Goal: Information Seeking & Learning: Find specific fact

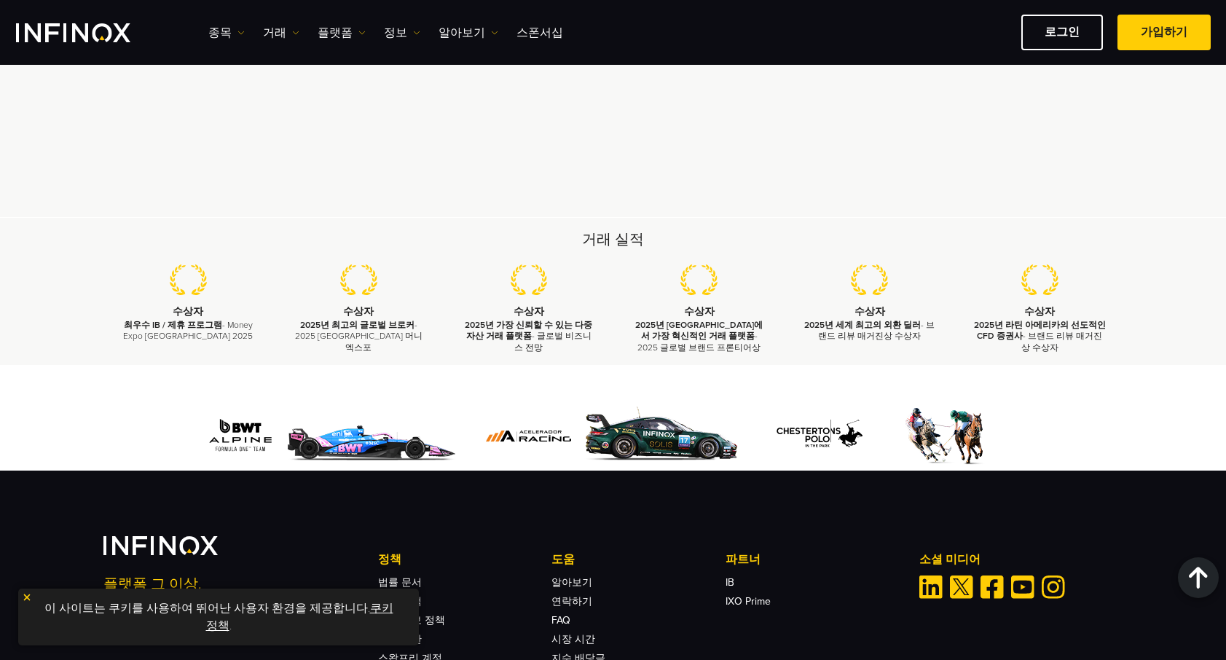
scroll to position [4271, 0]
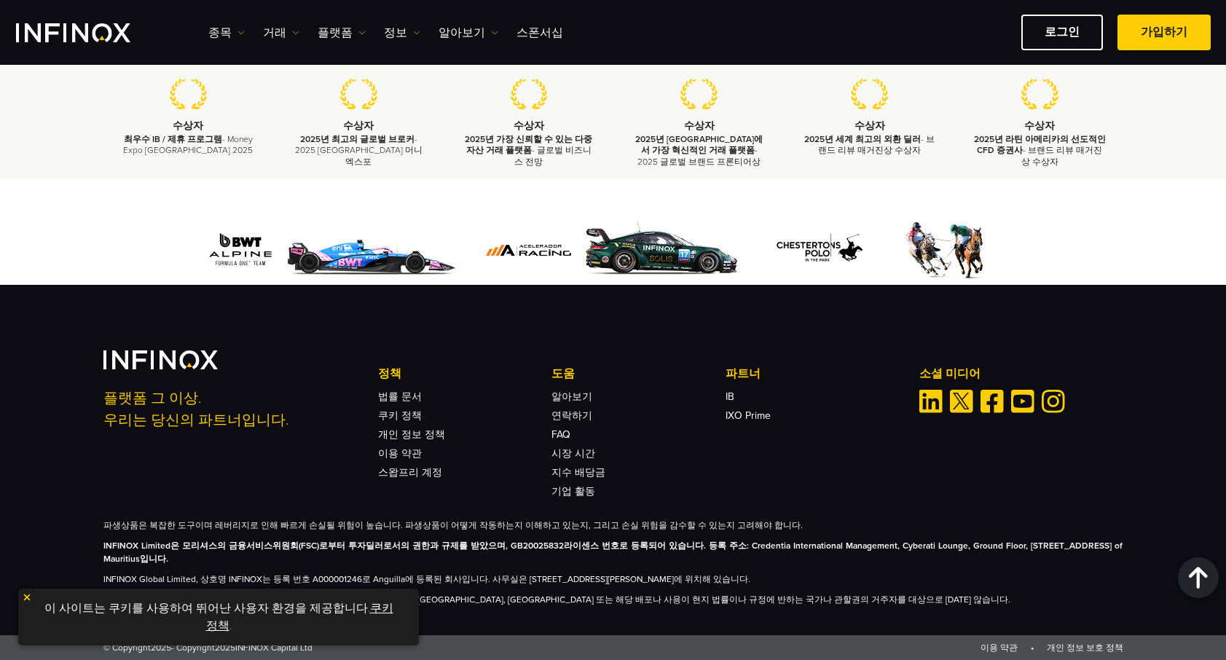
click at [20, 597] on div "이 사이트는 쿠키를 사용하여 뛰어난 사용자 환경을 제공합니다. 쿠키 정책 ." at bounding box center [218, 617] width 401 height 57
click at [23, 599] on img at bounding box center [27, 597] width 10 height 10
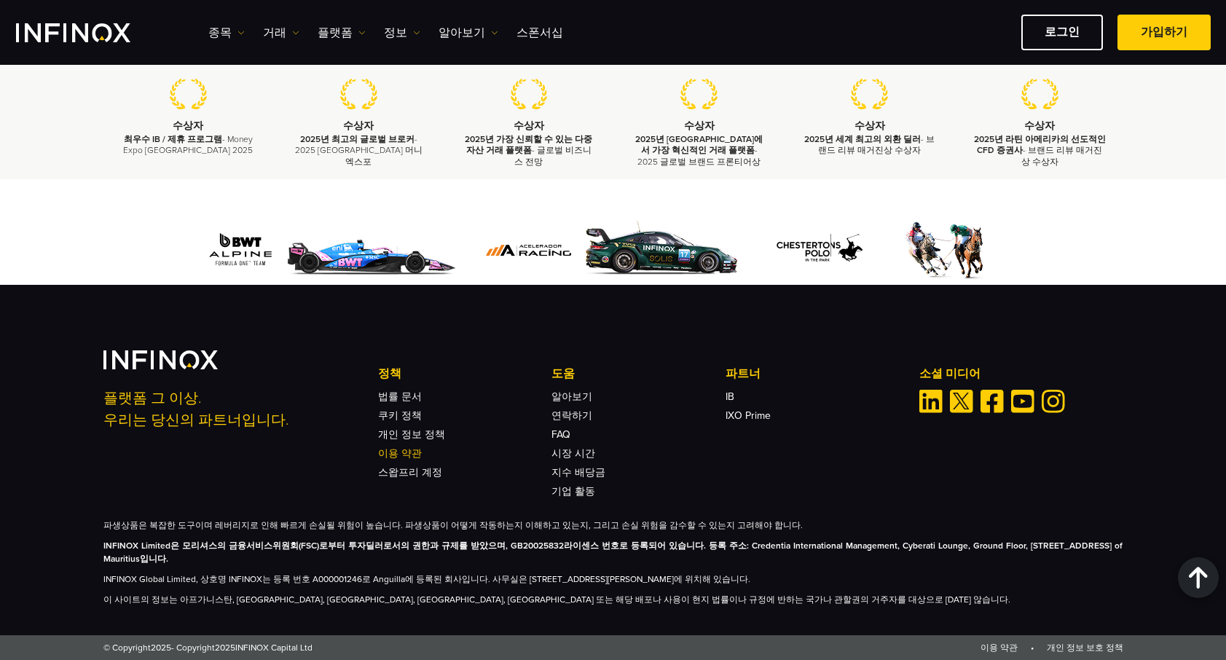
click at [414, 448] on link "이용 약관" at bounding box center [400, 453] width 44 height 12
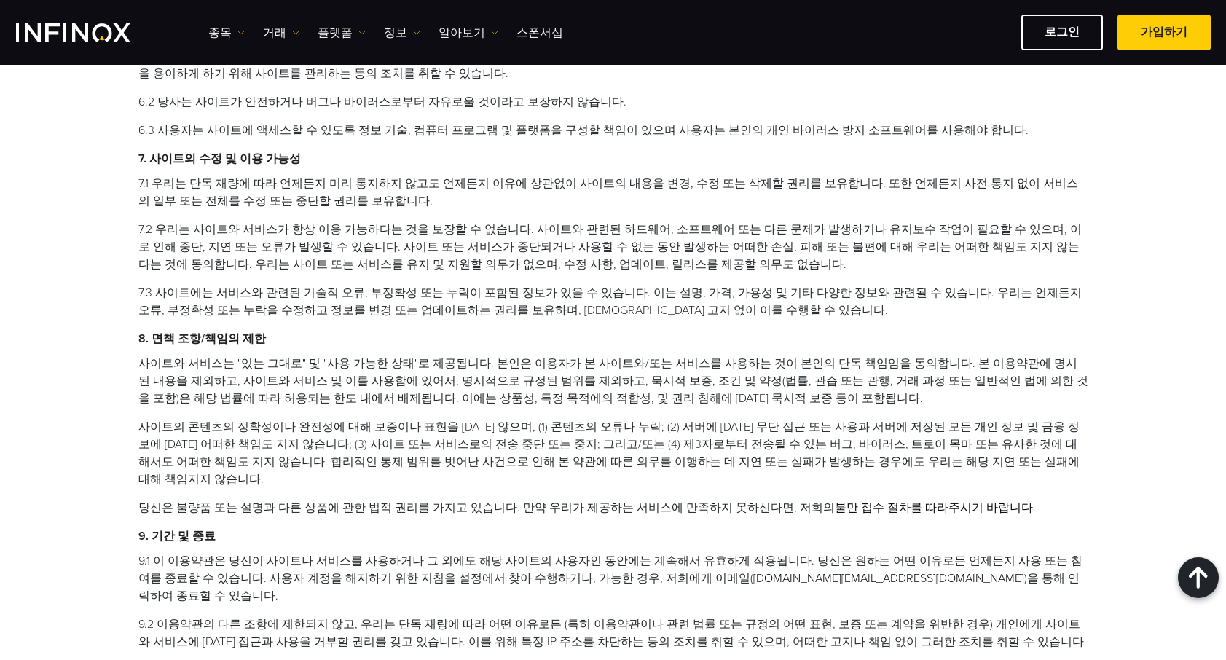
scroll to position [2914, 0]
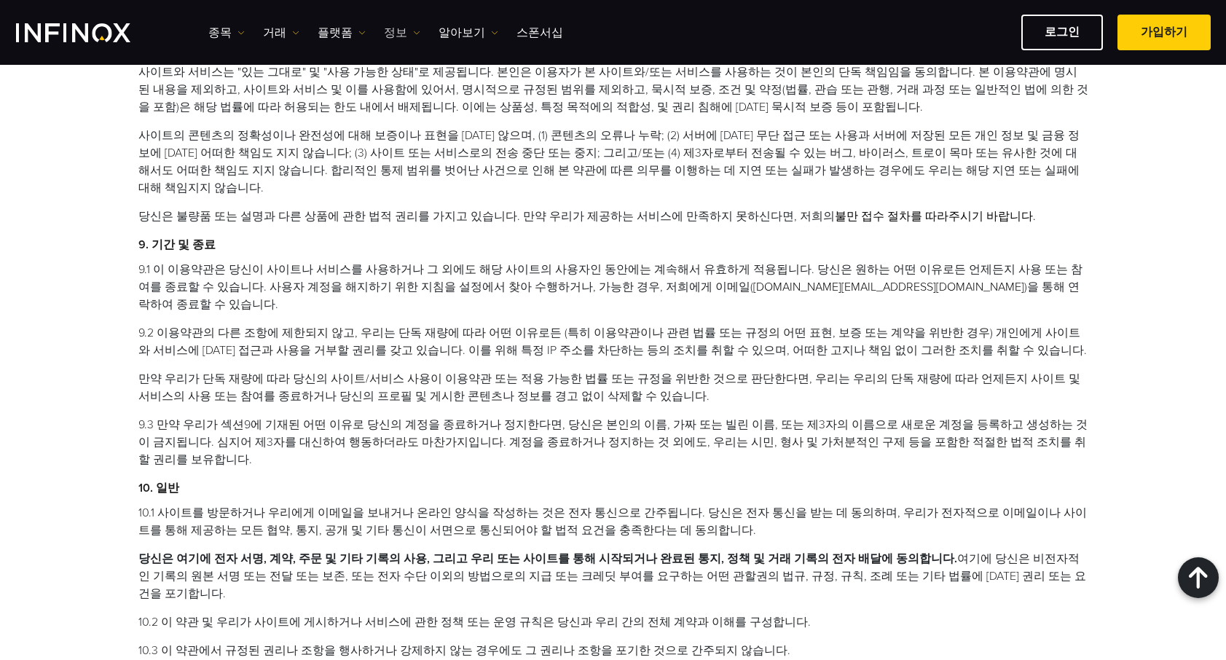
click at [399, 28] on link "정보" at bounding box center [402, 32] width 36 height 17
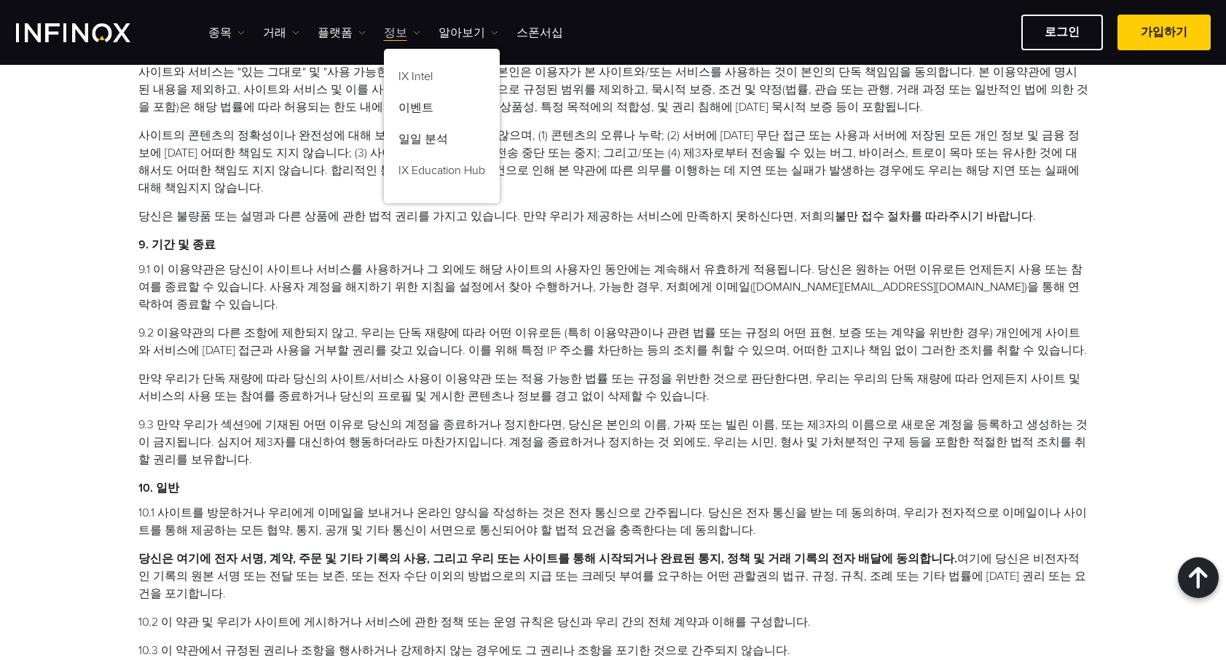
scroll to position [0, 0]
click at [330, 28] on link "플랫폼" at bounding box center [342, 32] width 48 height 17
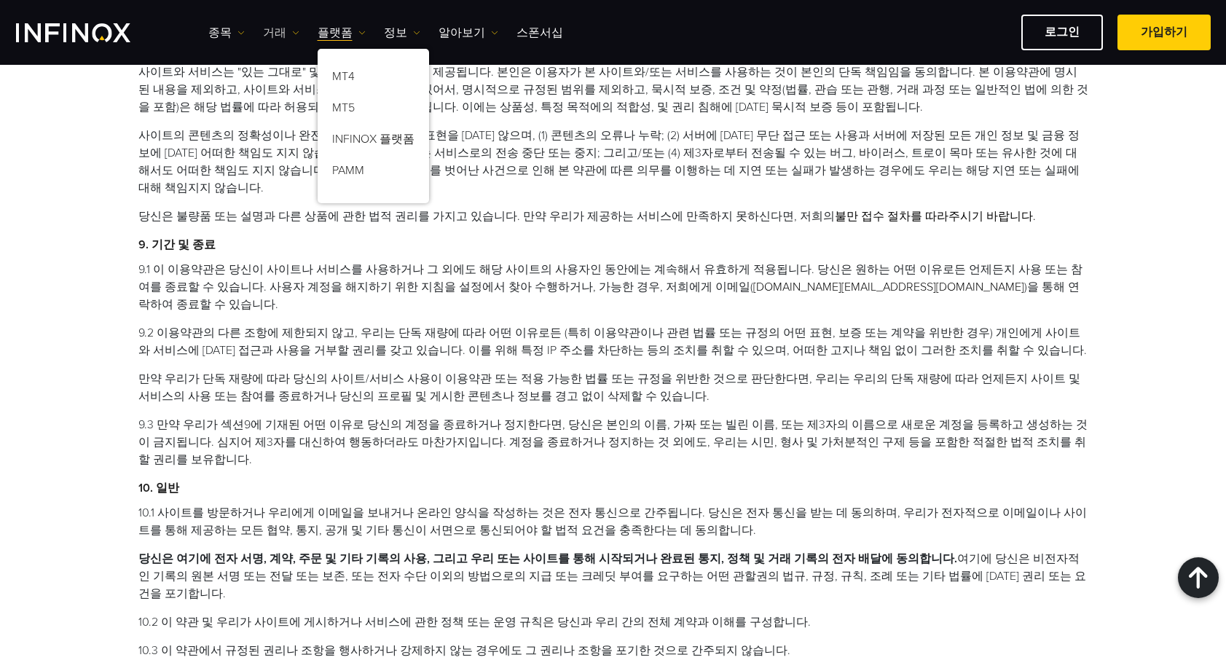
click at [272, 30] on link "거래" at bounding box center [281, 32] width 36 height 17
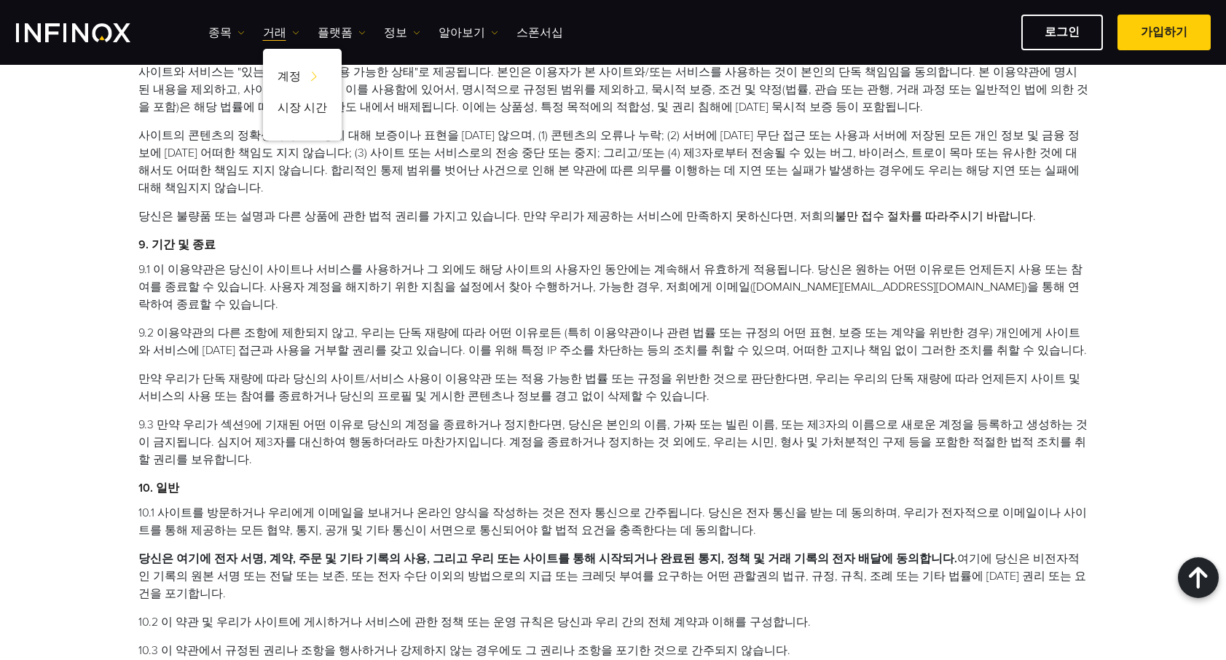
click at [246, 25] on ul "종목 종목 상품 정보 거래 계정 데모" at bounding box center [385, 32] width 355 height 17
click at [240, 28] on link "종목" at bounding box center [226, 32] width 36 height 17
click at [449, 36] on link "알아보기" at bounding box center [469, 32] width 60 height 17
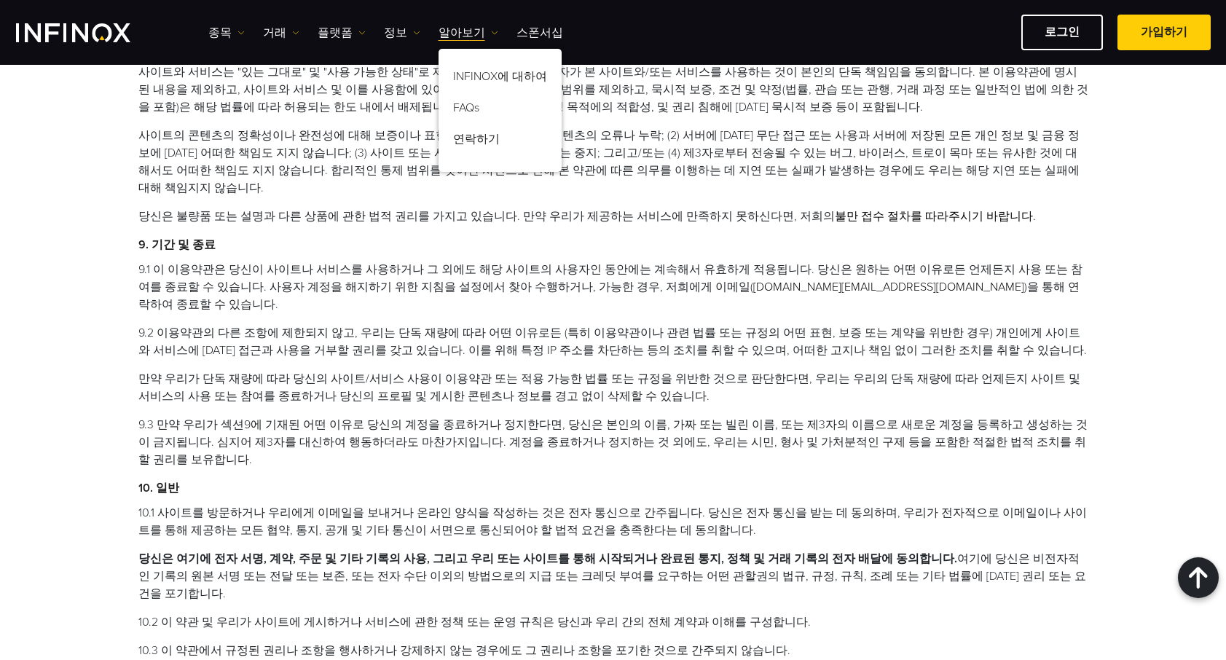
click at [78, 28] on img "INFINOX Logo" at bounding box center [73, 32] width 114 height 19
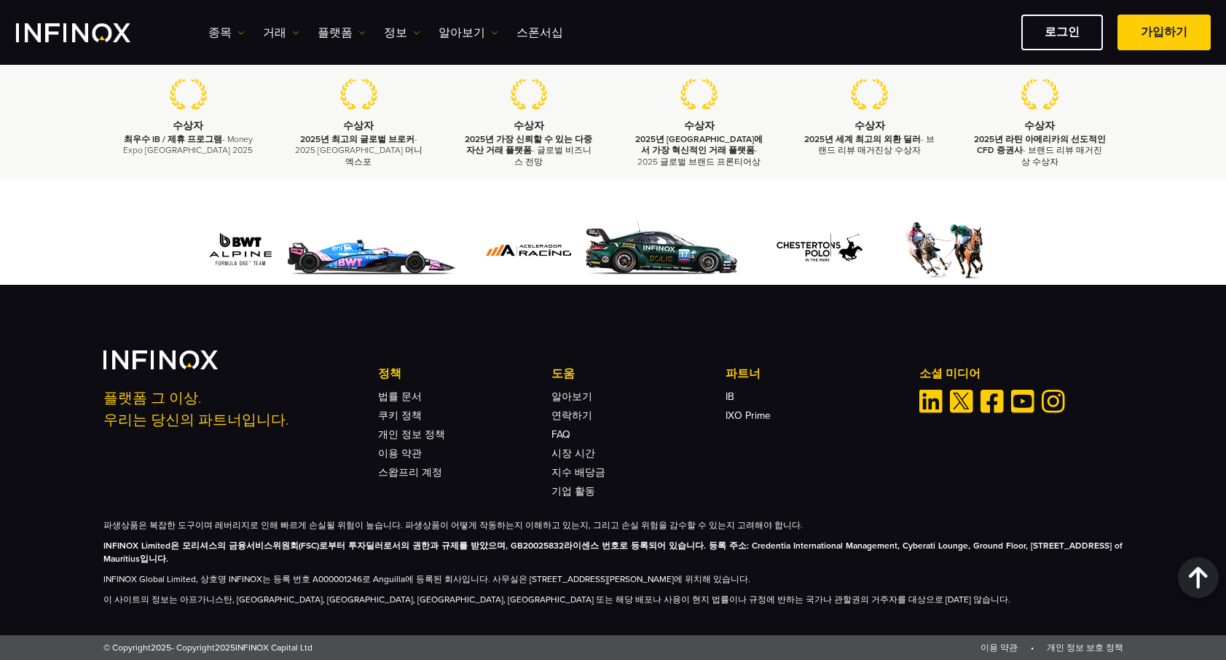
scroll to position [4271, 0]
click at [570, 393] on link "알아보기" at bounding box center [571, 396] width 41 height 12
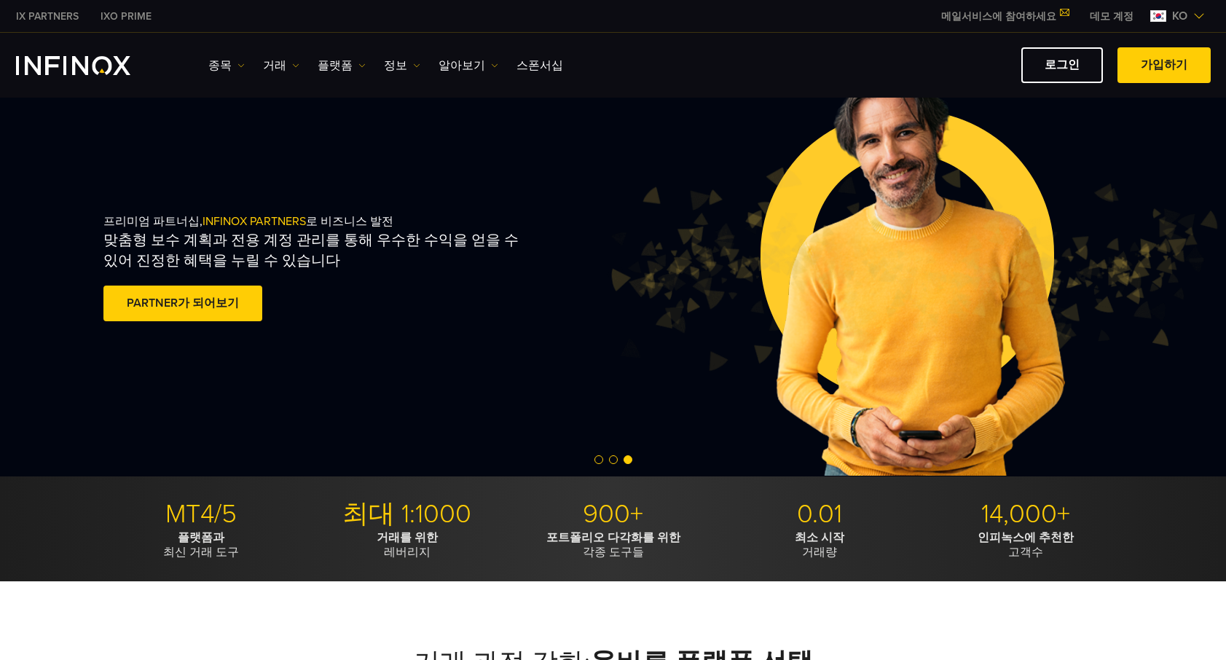
scroll to position [0, 0]
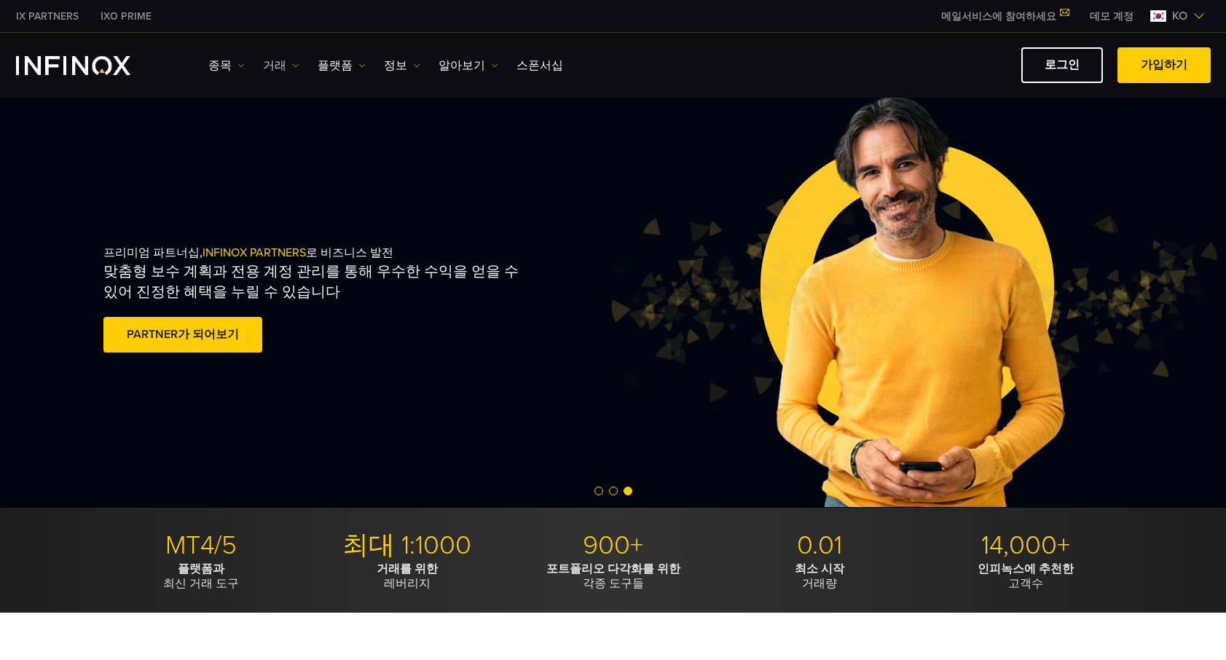
click at [273, 66] on link "거래" at bounding box center [281, 65] width 36 height 17
click at [302, 140] on link "시장 시간" at bounding box center [302, 142] width 79 height 31
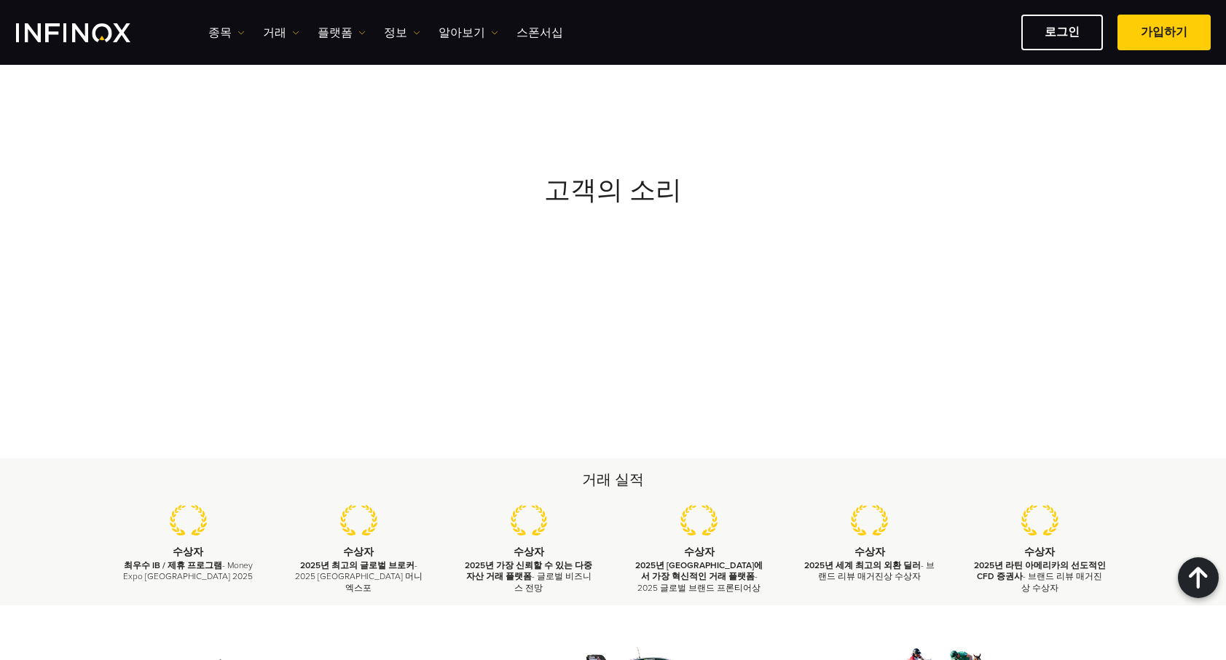
scroll to position [5096, 0]
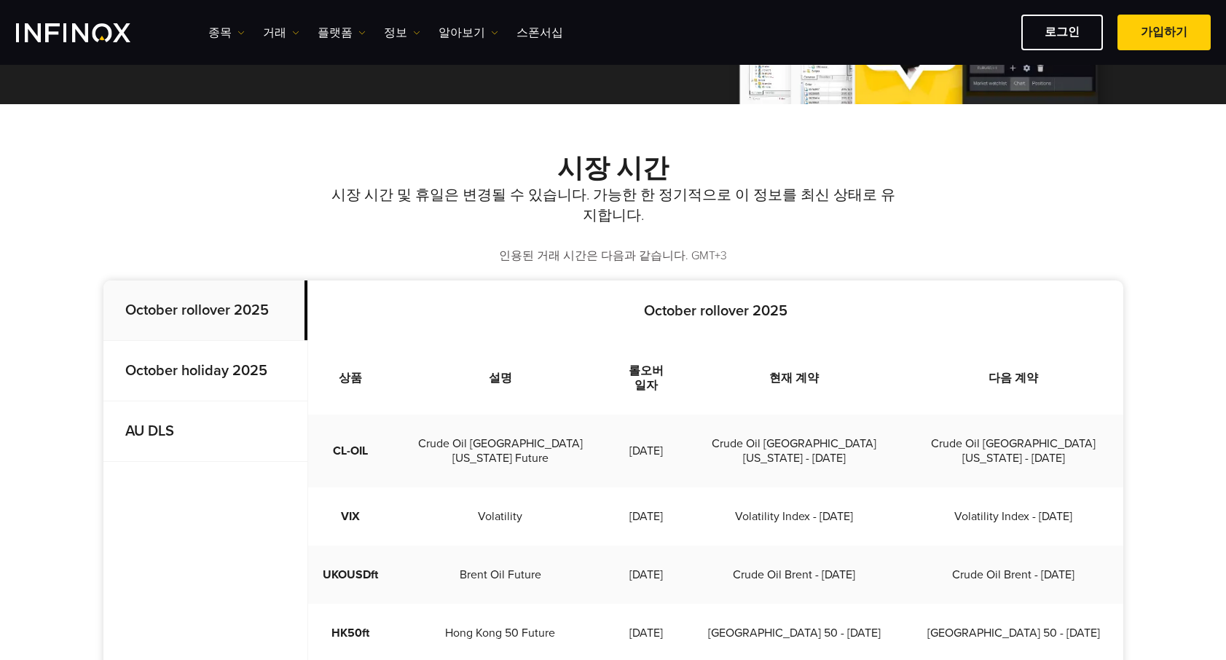
scroll to position [73, 0]
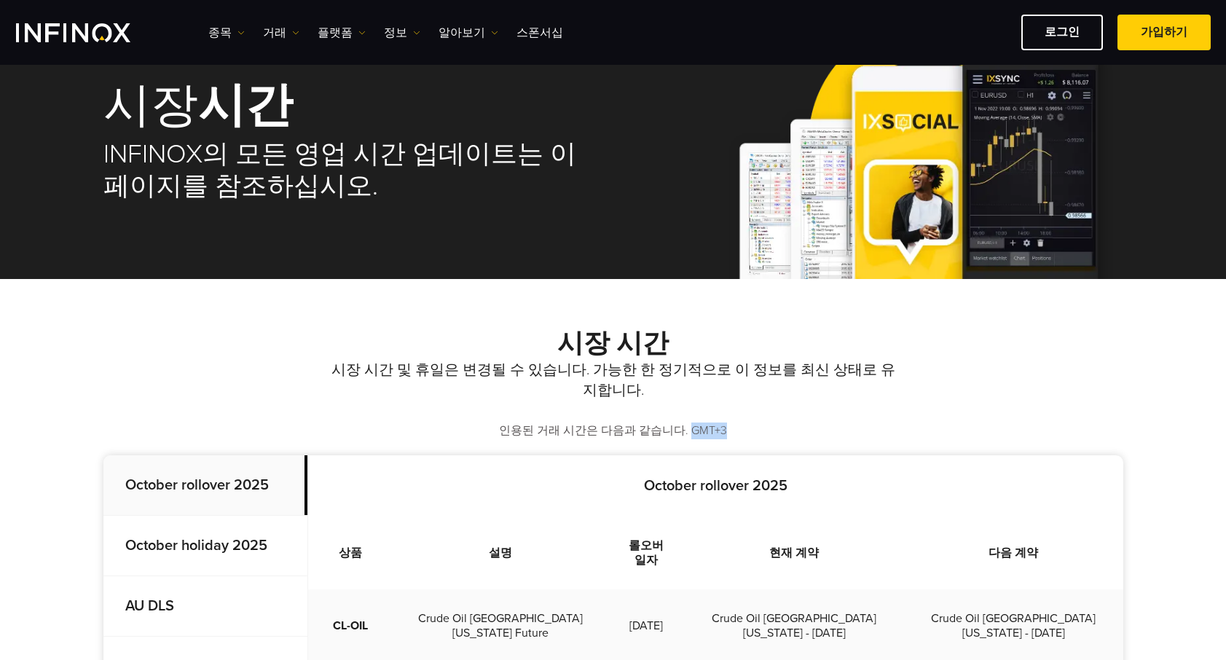
drag, startPoint x: 685, startPoint y: 429, endPoint x: 750, endPoint y: 429, distance: 64.8
click at [750, 429] on p "인용된 거래 시간은 다음과 같습니다. GMT+3" at bounding box center [613, 431] width 1020 height 17
click at [695, 428] on p "인용된 거래 시간은 다음과 같습니다. GMT+3" at bounding box center [613, 431] width 1020 height 17
click at [690, 431] on p "인용된 거래 시간은 다음과 같습니다. GMT+3" at bounding box center [613, 431] width 1020 height 17
drag, startPoint x: 688, startPoint y: 431, endPoint x: 738, endPoint y: 431, distance: 50.3
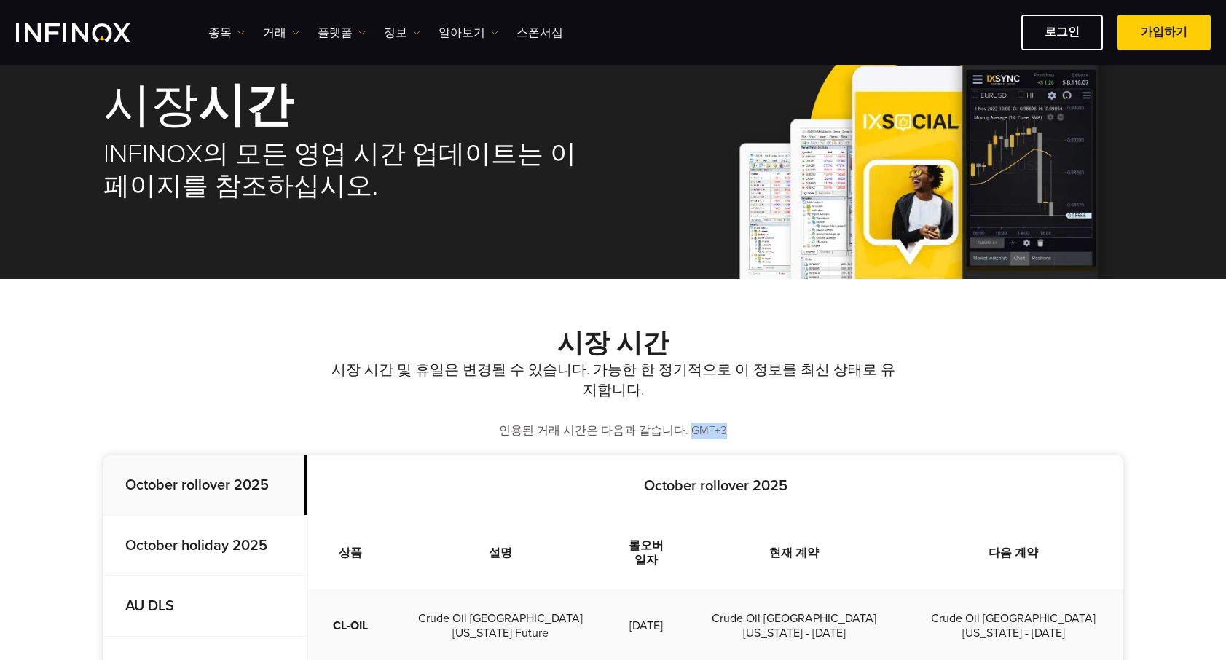
click at [738, 431] on p "인용된 거래 시간은 다음과 같습니다. GMT+3" at bounding box center [613, 431] width 1020 height 17
copy p "GMT+3"
